Goal: Check status: Check status

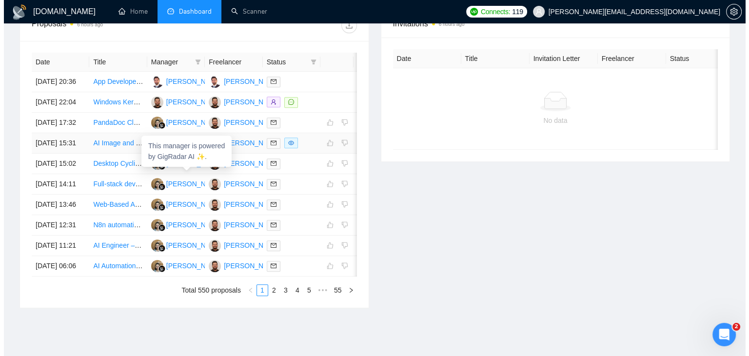
scroll to position [389, 0]
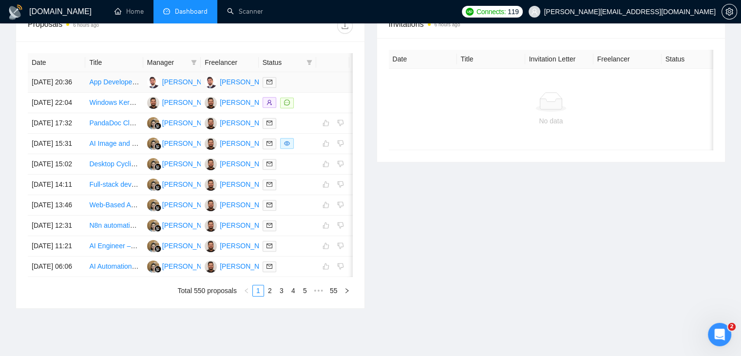
click at [328, 89] on td at bounding box center [332, 82] width 33 height 20
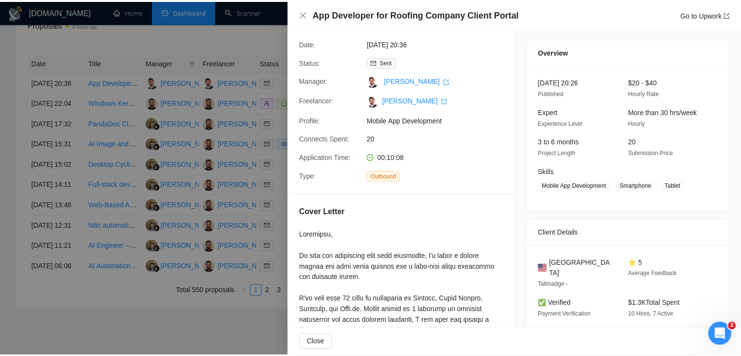
scroll to position [0, 0]
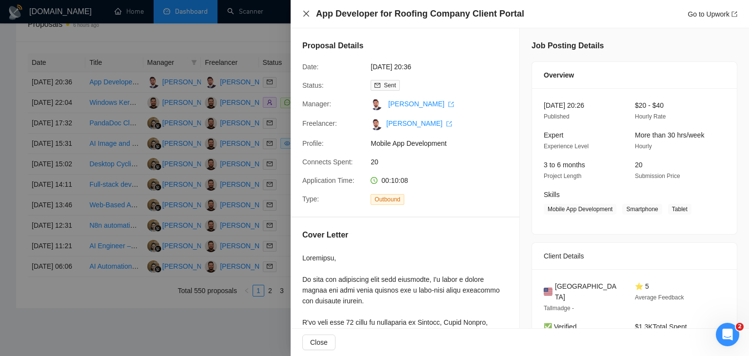
click at [307, 16] on icon "close" at bounding box center [306, 14] width 8 height 8
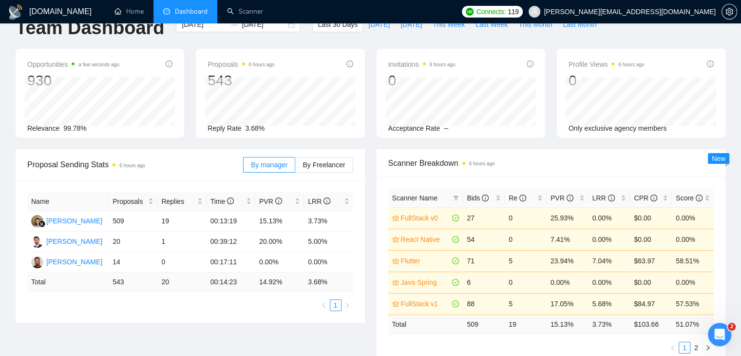
scroll to position [24, 0]
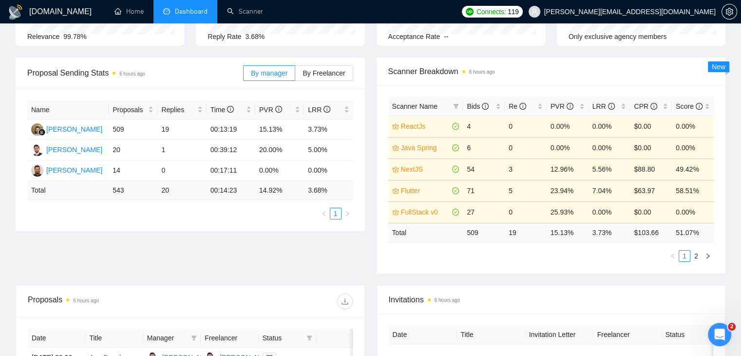
scroll to position [88, 0]
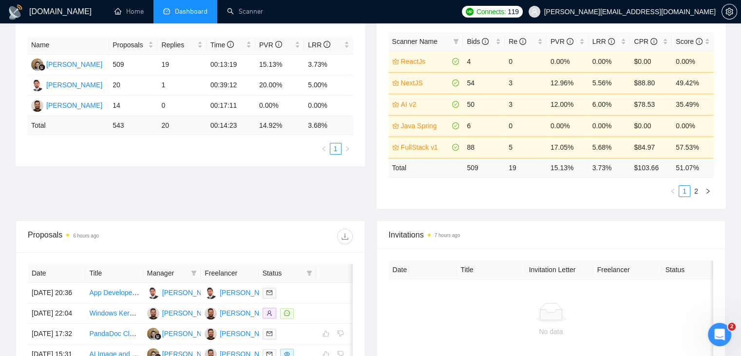
scroll to position [170, 0]
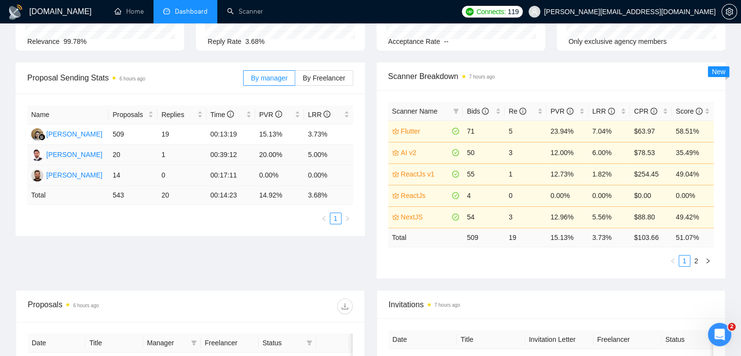
scroll to position [113, 0]
